Goal: Book appointment/travel/reservation

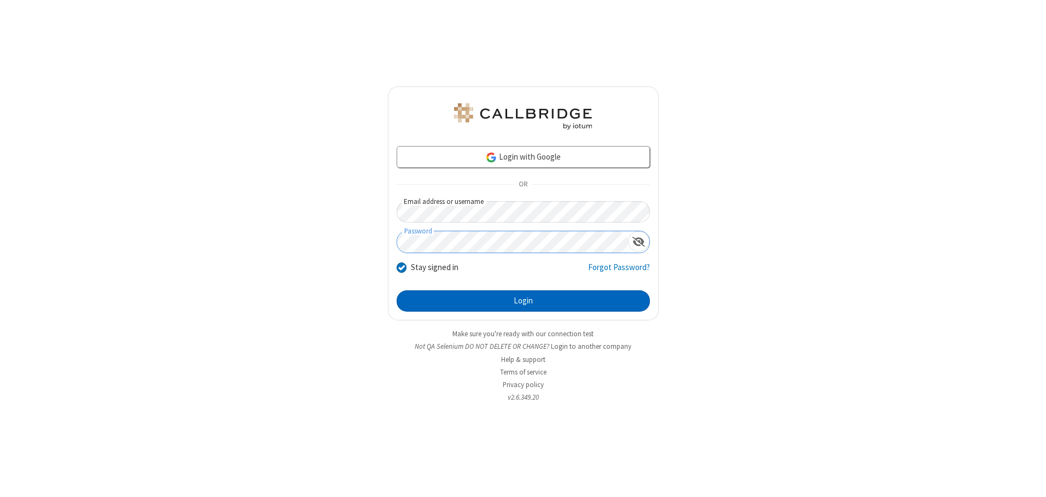
click at [523, 301] on button "Login" at bounding box center [522, 301] width 253 height 22
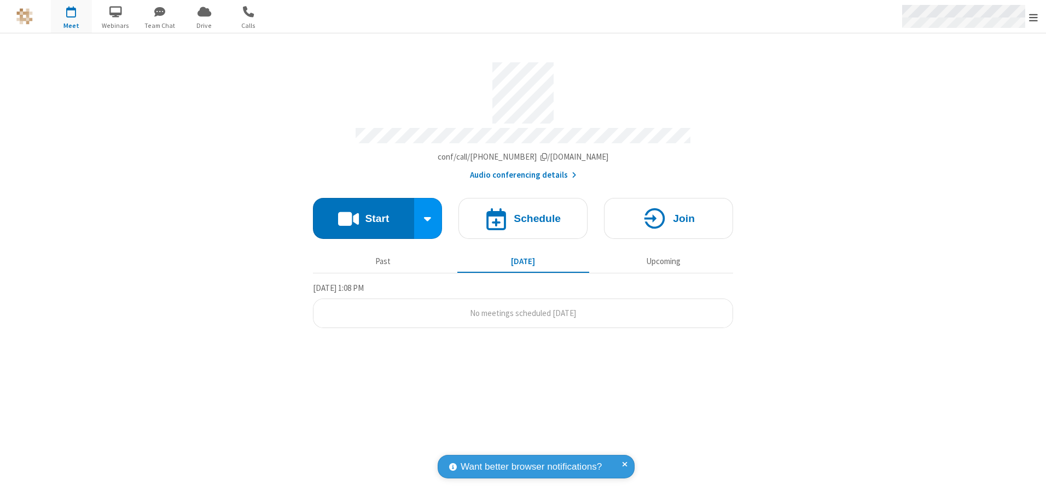
click at [1033, 17] on span "Open menu" at bounding box center [1033, 17] width 9 height 11
click at [71, 16] on span "button" at bounding box center [71, 11] width 41 height 19
click at [523, 214] on h4 "Schedule" at bounding box center [536, 218] width 47 height 10
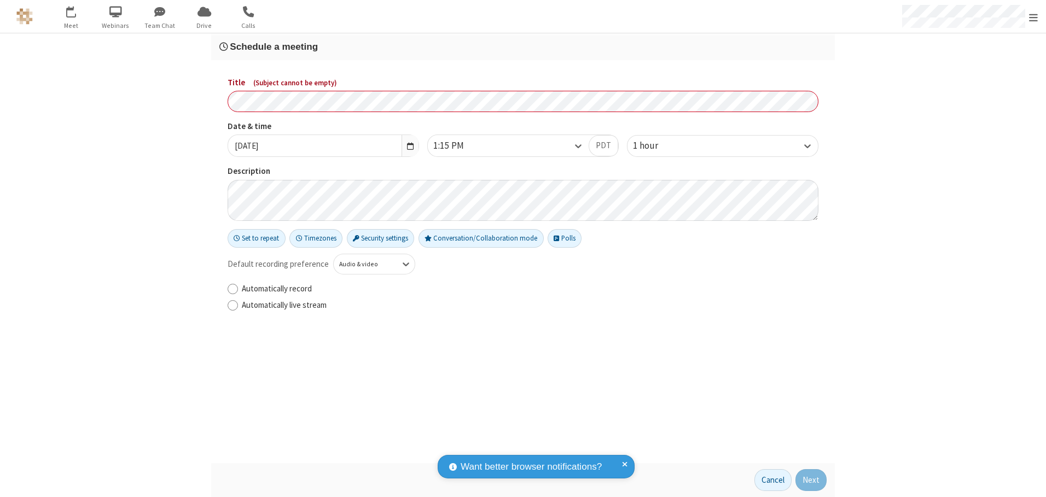
click at [523, 46] on h3 "Schedule a meeting" at bounding box center [522, 47] width 607 height 10
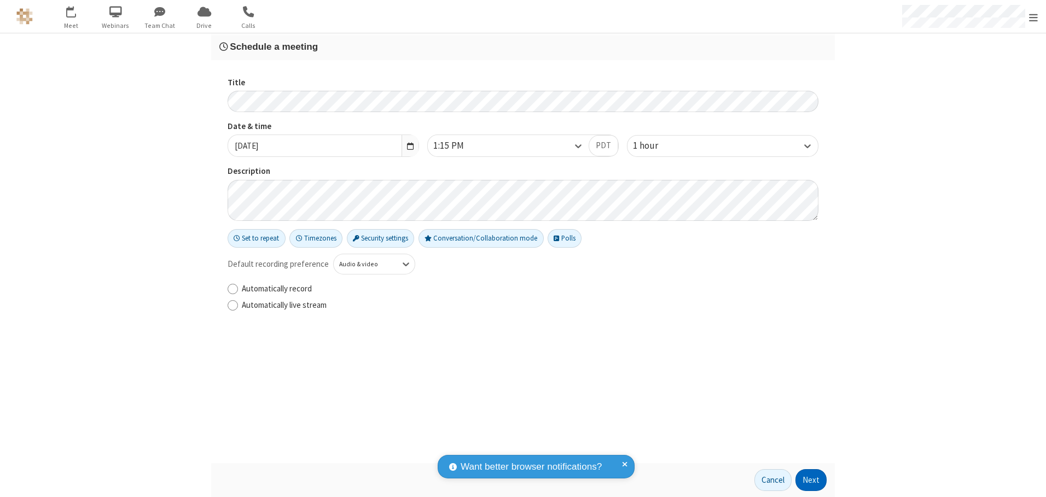
click at [811, 480] on button "Next" at bounding box center [810, 480] width 31 height 22
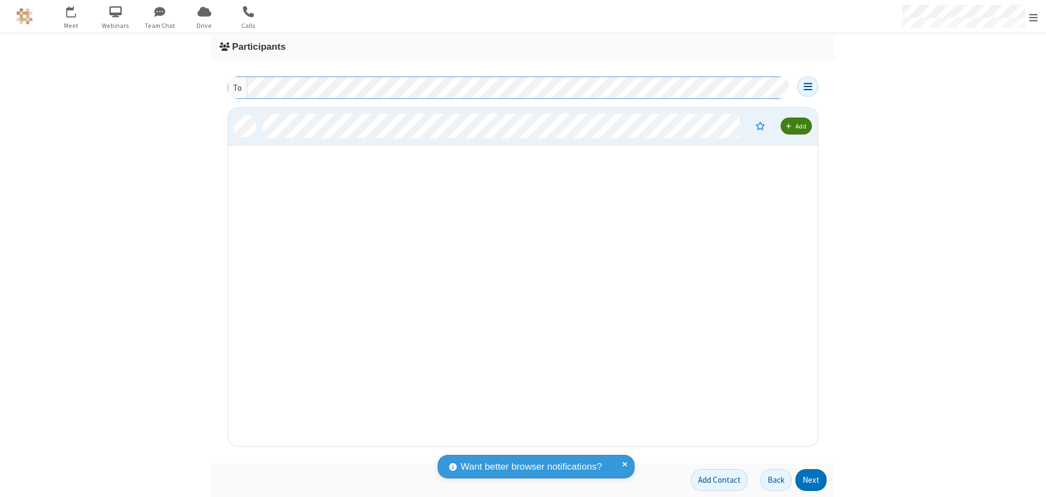
scroll to position [330, 581]
click at [811, 480] on button "Next" at bounding box center [810, 480] width 31 height 22
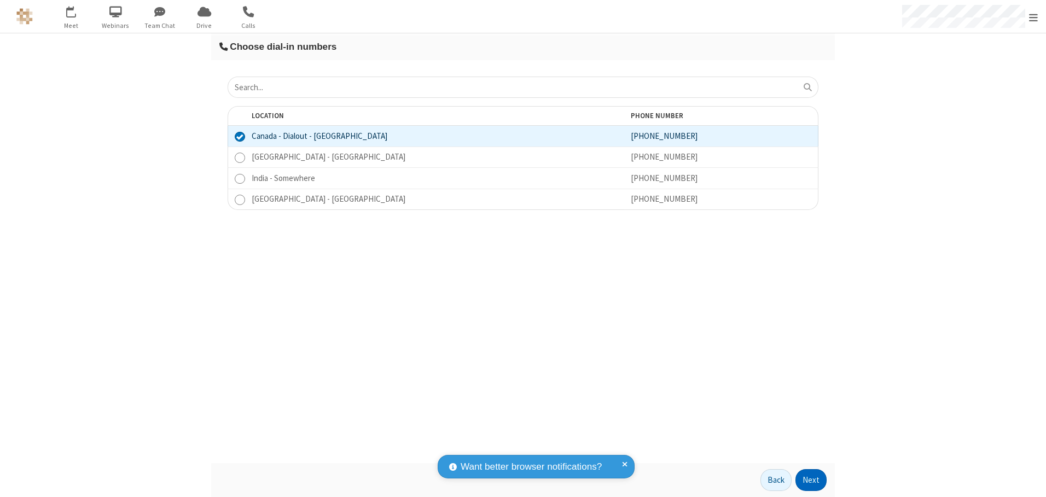
click at [811, 480] on button "Next" at bounding box center [810, 480] width 31 height 22
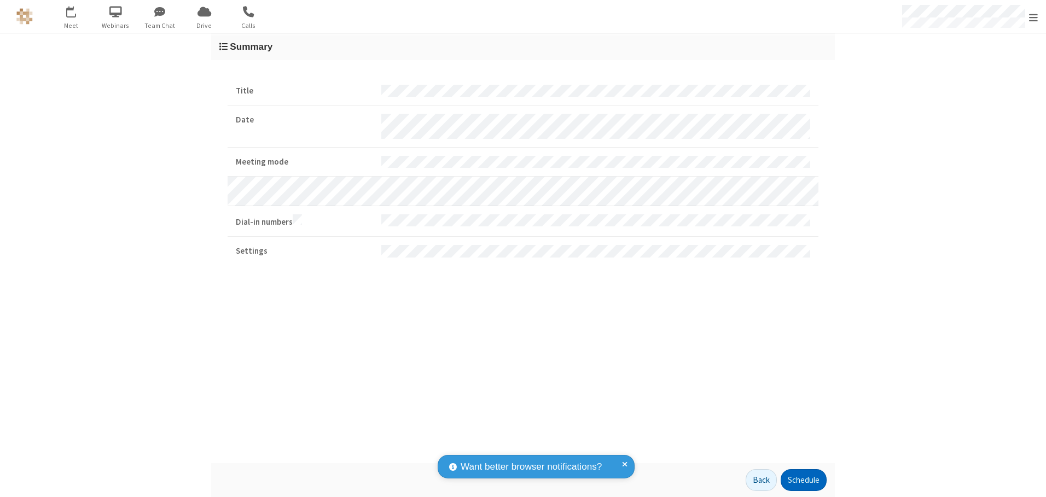
click at [803, 480] on button "Schedule" at bounding box center [803, 480] width 46 height 22
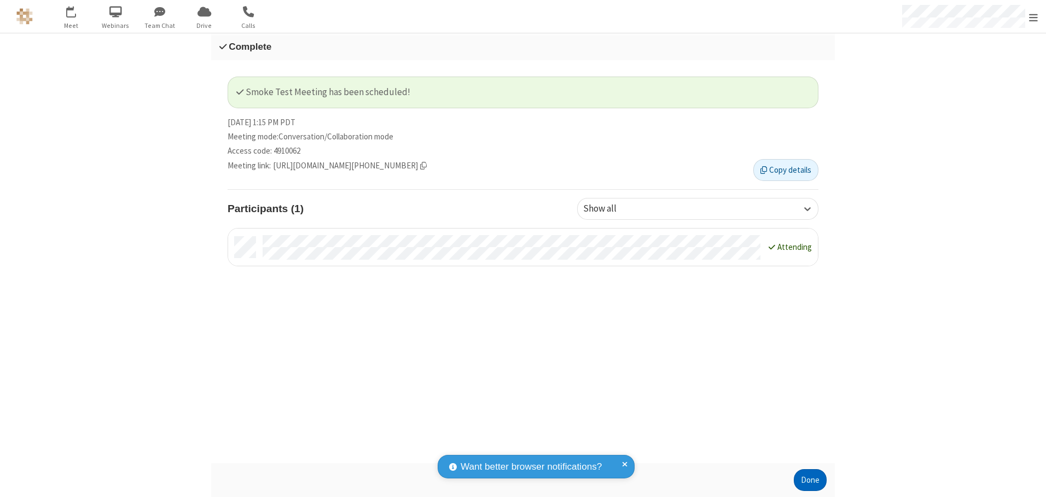
click at [810, 480] on button "Done" at bounding box center [809, 480] width 33 height 22
